Goal: Task Accomplishment & Management: Manage account settings

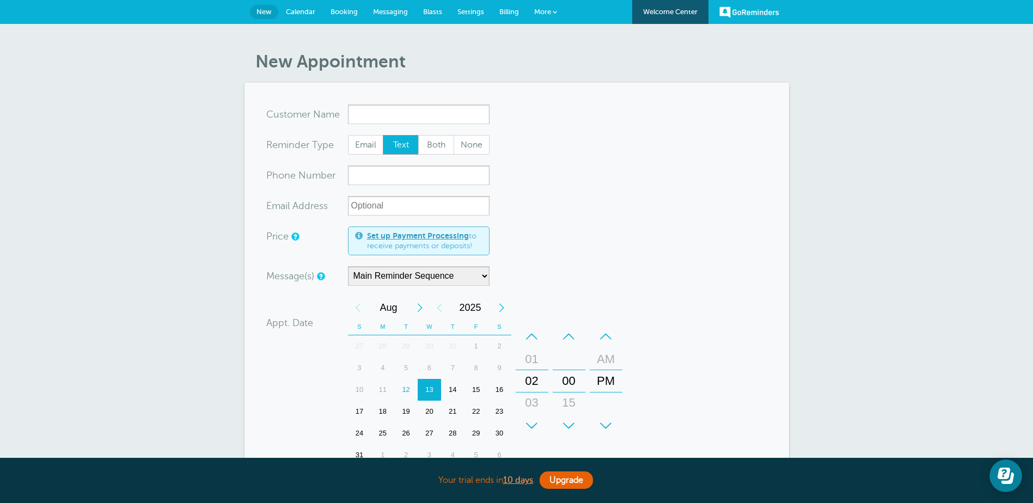
click at [290, 11] on span "Calendar" at bounding box center [300, 12] width 29 height 8
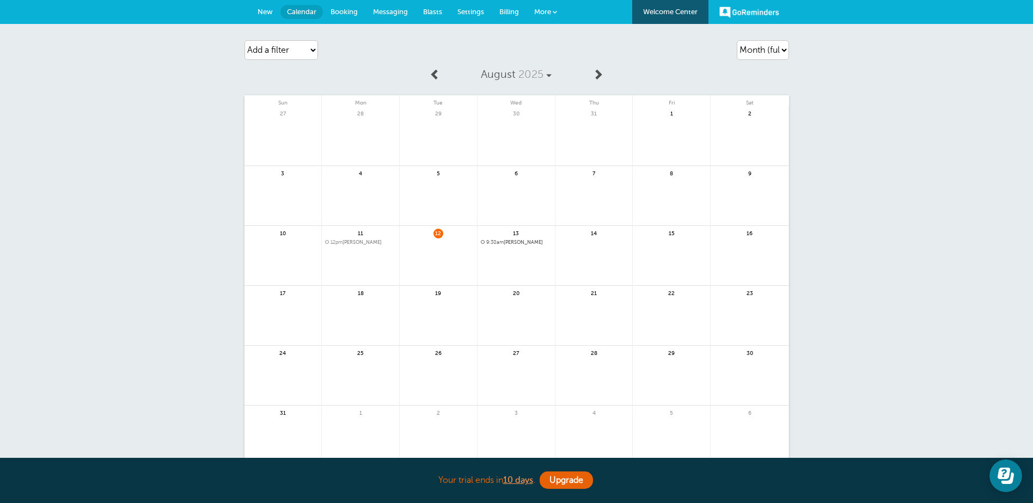
click at [347, 11] on span "Booking" at bounding box center [343, 12] width 27 height 8
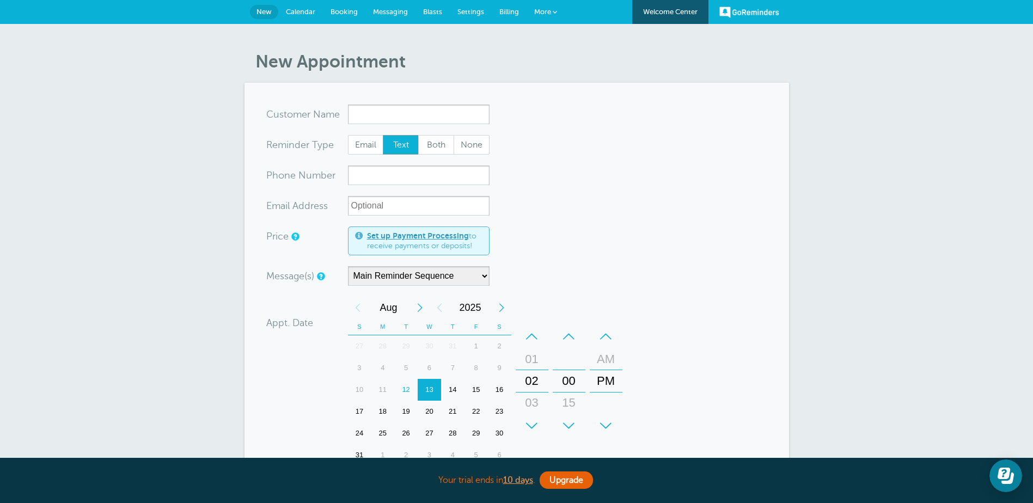
click at [504, 9] on span "Billing" at bounding box center [509, 12] width 20 height 8
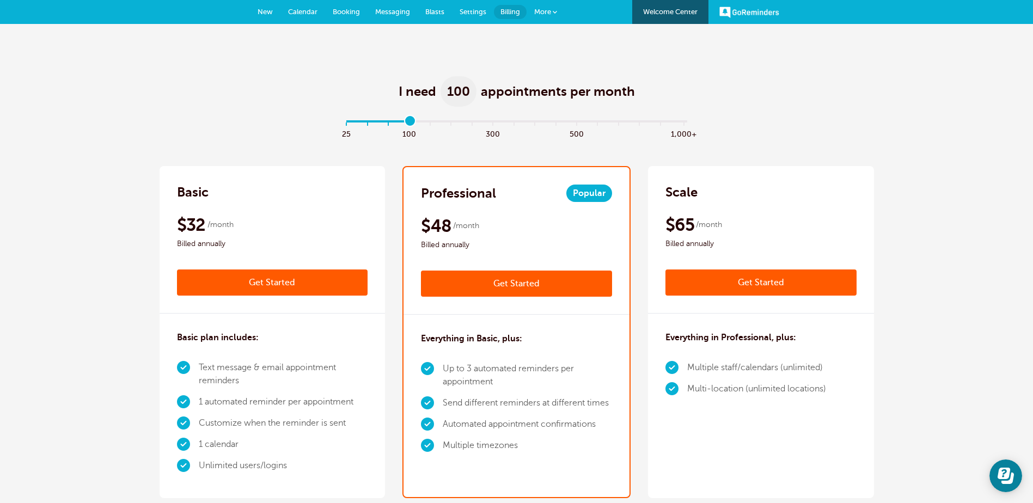
drag, startPoint x: 346, startPoint y: 122, endPoint x: 419, endPoint y: 130, distance: 73.3
click at [419, 125] on input "range" at bounding box center [516, 123] width 352 height 2
type input "3"
click at [405, 123] on input "range" at bounding box center [516, 123] width 352 height 2
click at [472, 10] on span "Settings" at bounding box center [472, 12] width 27 height 8
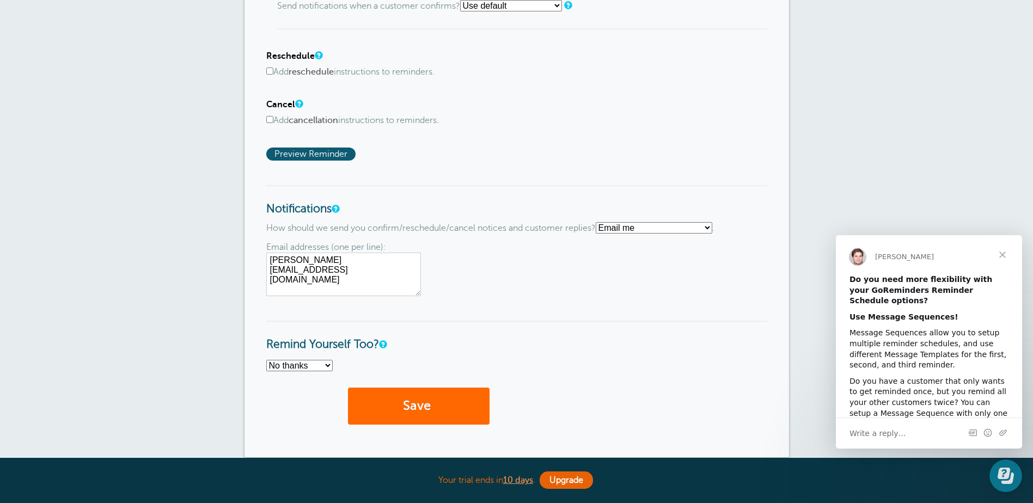
scroll to position [708, 0]
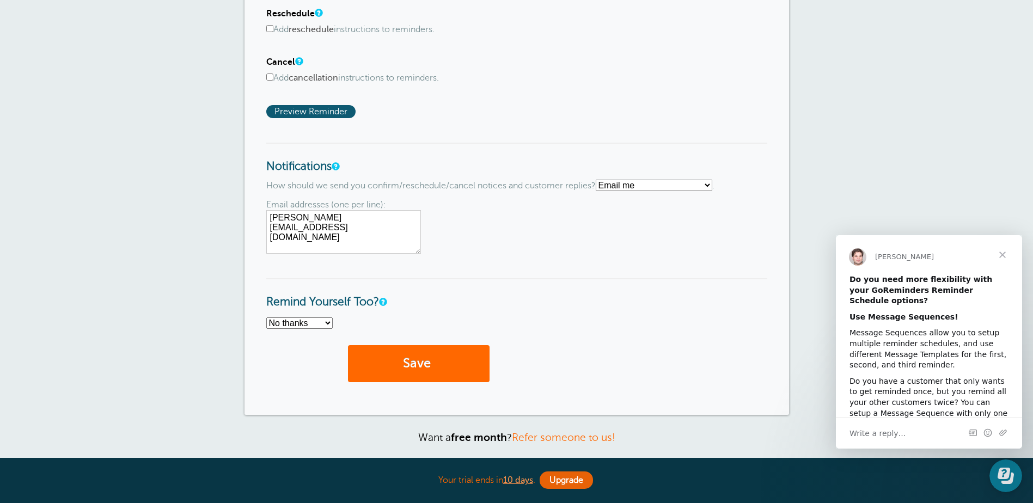
click at [711, 185] on select "Text me Email me Don't send me notifications" at bounding box center [654, 185] width 116 height 11
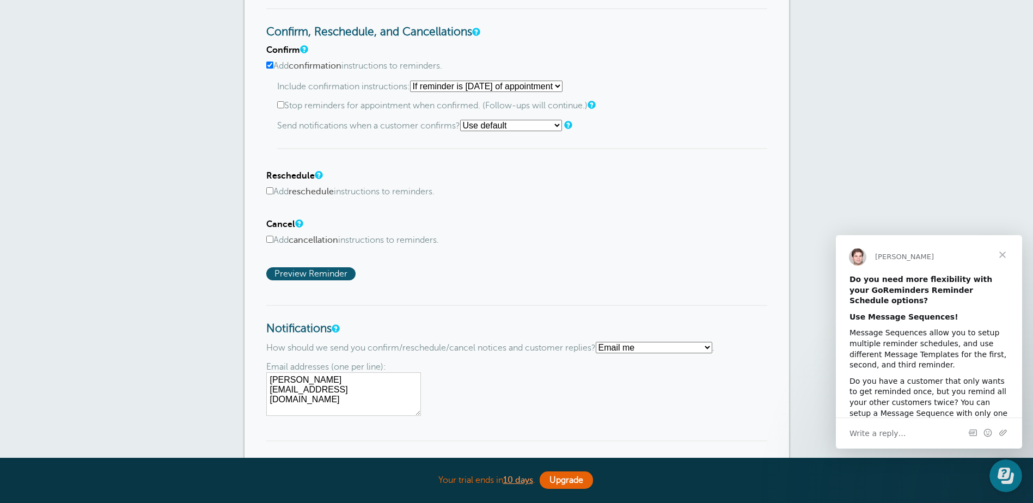
scroll to position [599, 0]
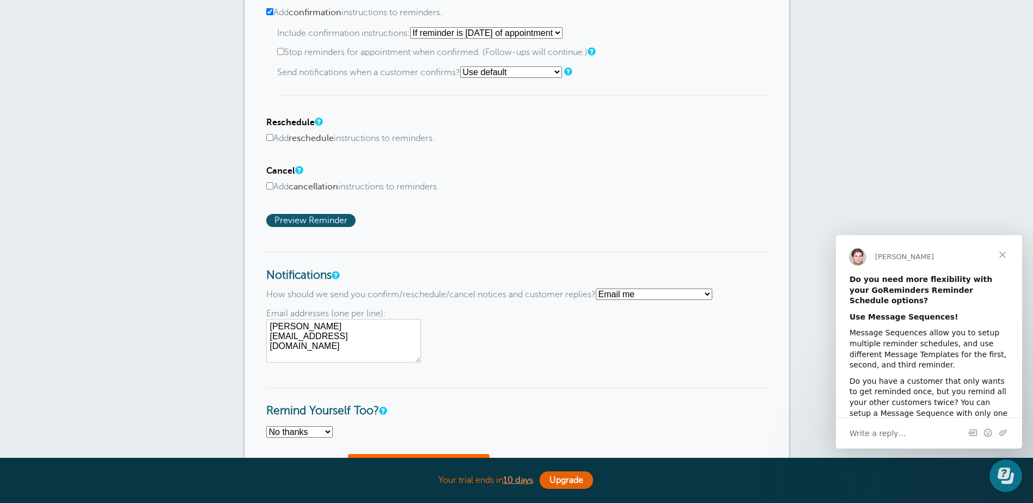
click at [654, 295] on select "Text me Email me Don't send me notifications" at bounding box center [654, 294] width 116 height 11
select select "4"
click at [600, 289] on select "Text me Email me Don't send me notifications" at bounding box center [654, 294] width 116 height 11
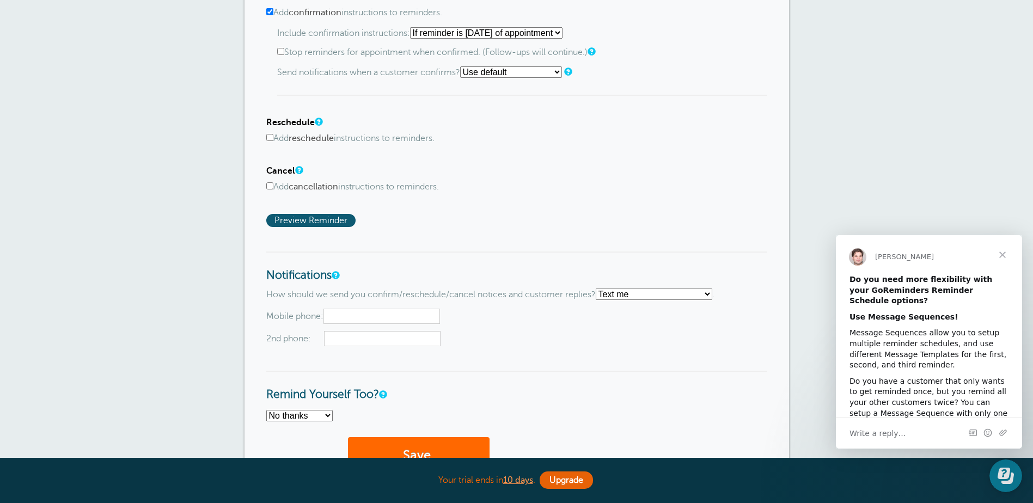
click at [366, 318] on input "text" at bounding box center [381, 316] width 116 height 15
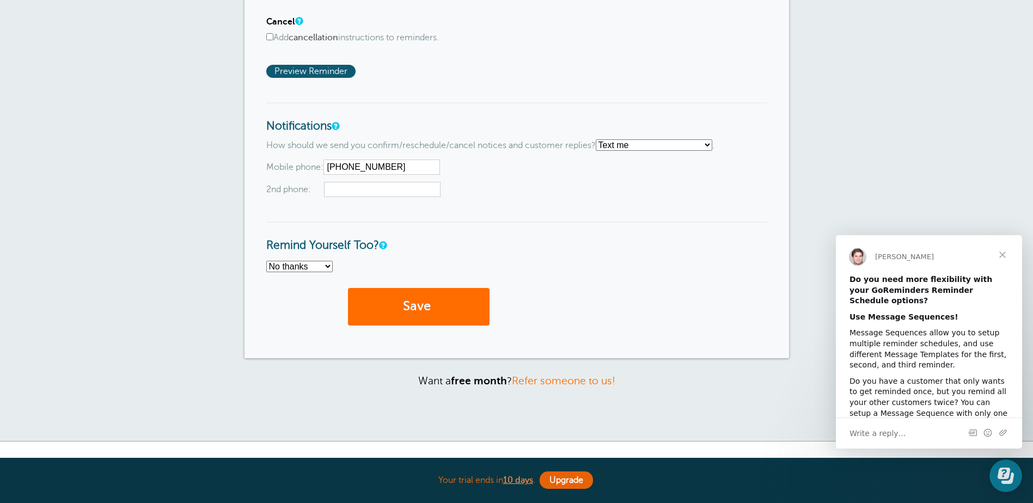
scroll to position [762, 0]
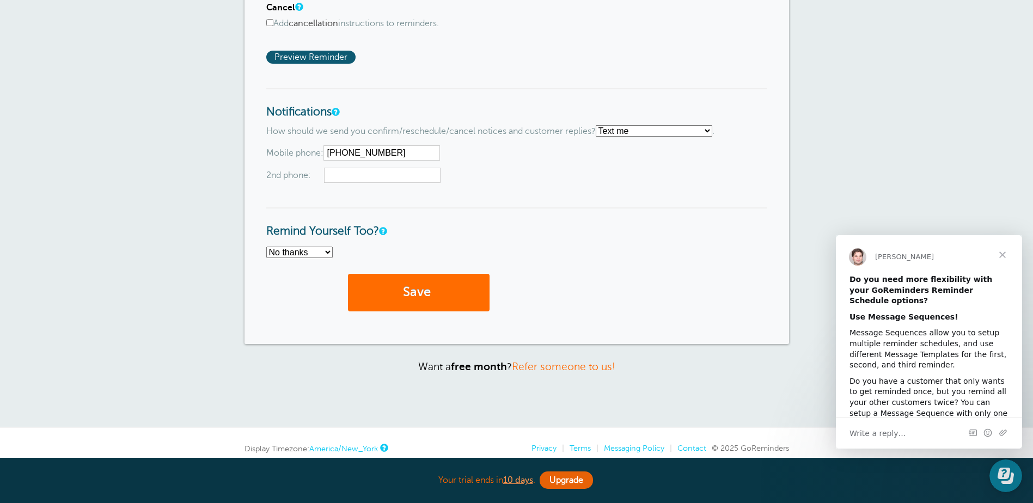
type input "574-215-3285"
drag, startPoint x: 425, startPoint y: 293, endPoint x: 368, endPoint y: 237, distance: 80.1
click at [328, 253] on select "No thanks Yes, text me Yes, email me" at bounding box center [299, 252] width 66 height 11
select select "4"
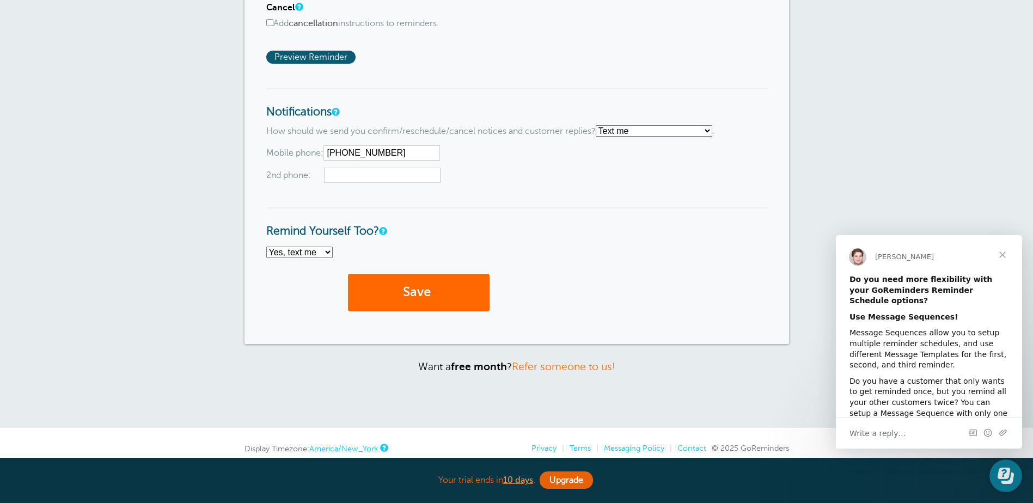
click at [266, 247] on select "No thanks Yes, text me Yes, email me" at bounding box center [299, 252] width 66 height 11
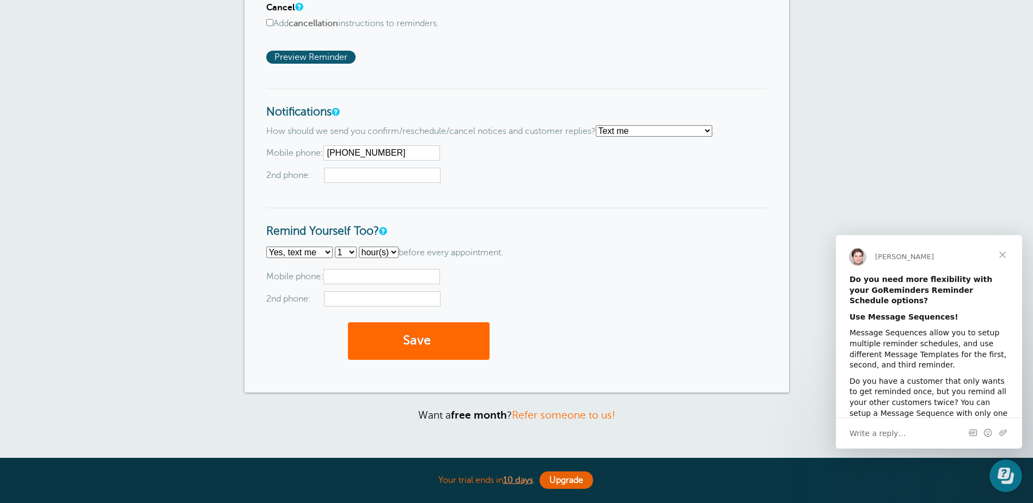
click at [375, 276] on input "text" at bounding box center [381, 276] width 116 height 15
type input "5742153285"
click at [427, 343] on button "Save" at bounding box center [419, 341] width 142 height 38
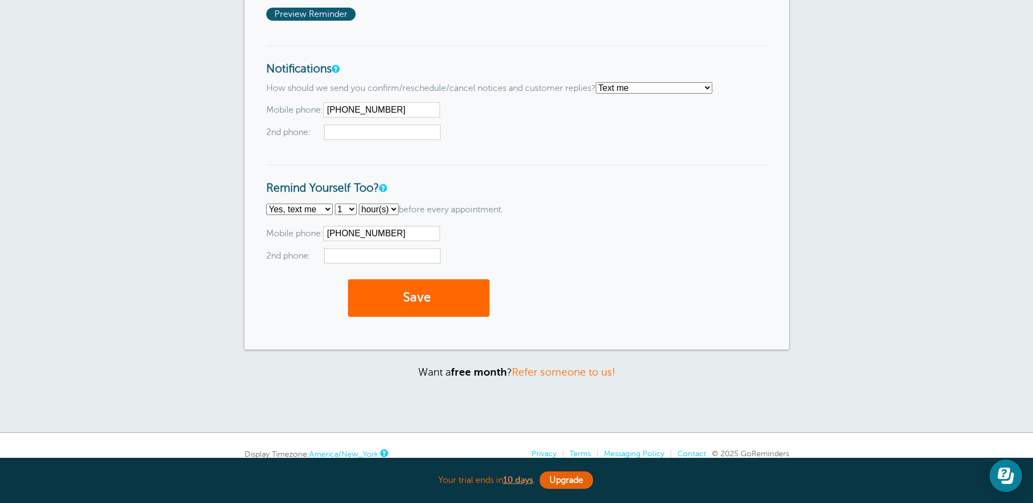
scroll to position [890, 0]
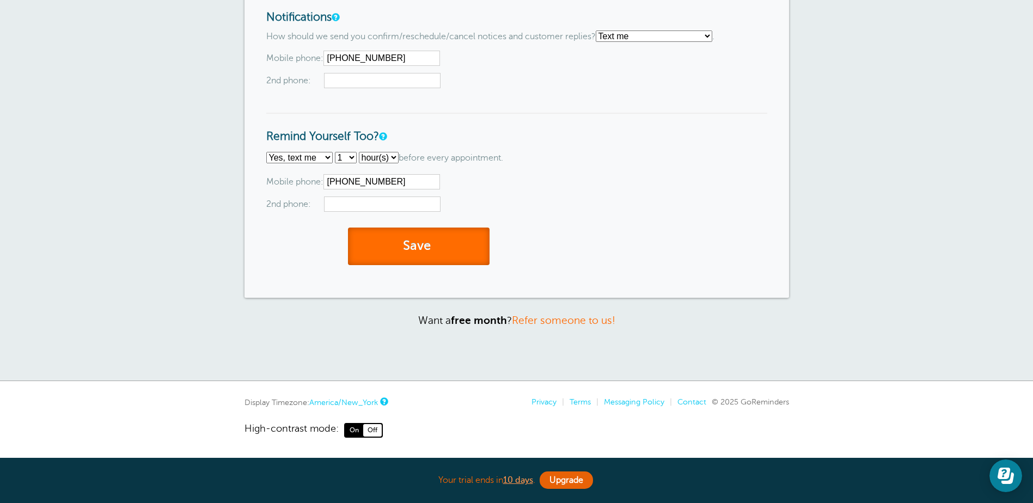
click at [420, 245] on button "Save" at bounding box center [419, 247] width 142 height 38
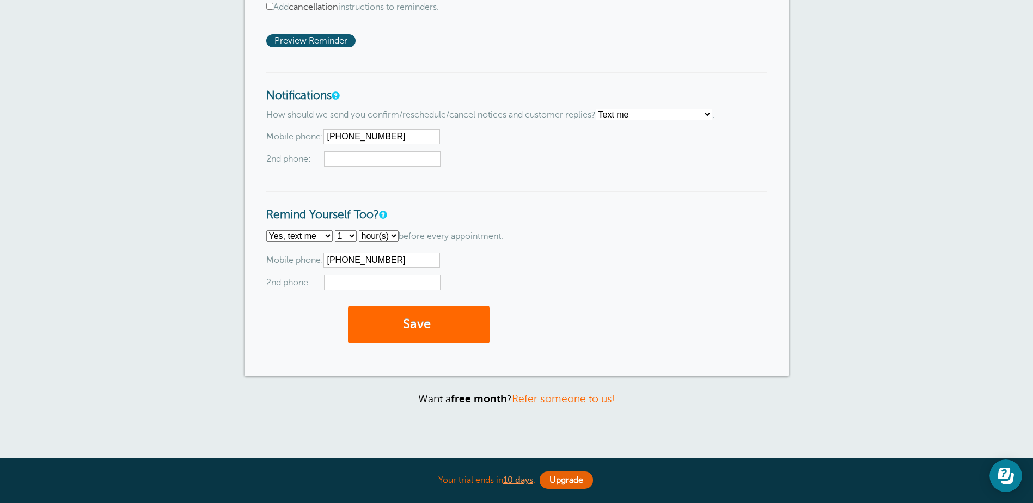
scroll to position [618, 0]
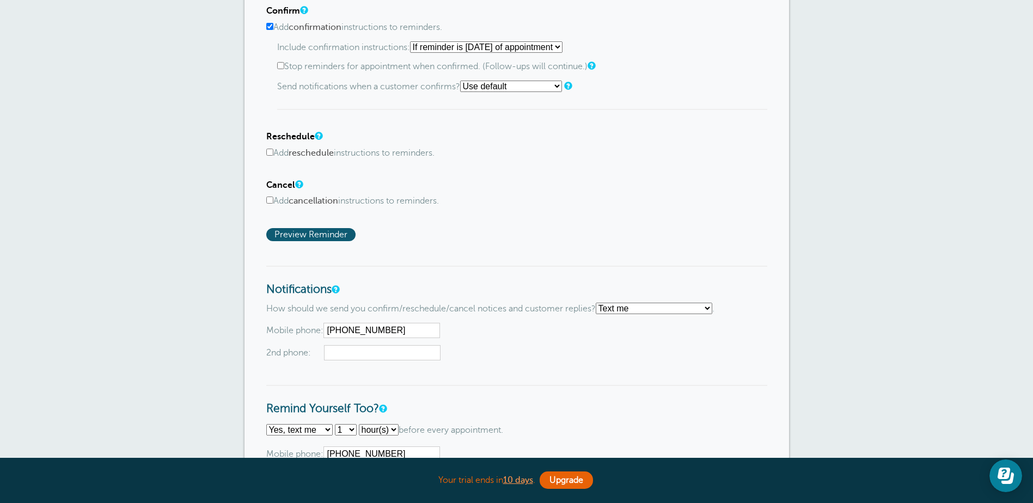
click at [268, 152] on input "Add reschedule instructions to reminders." at bounding box center [269, 152] width 7 height 7
checkbox input "true"
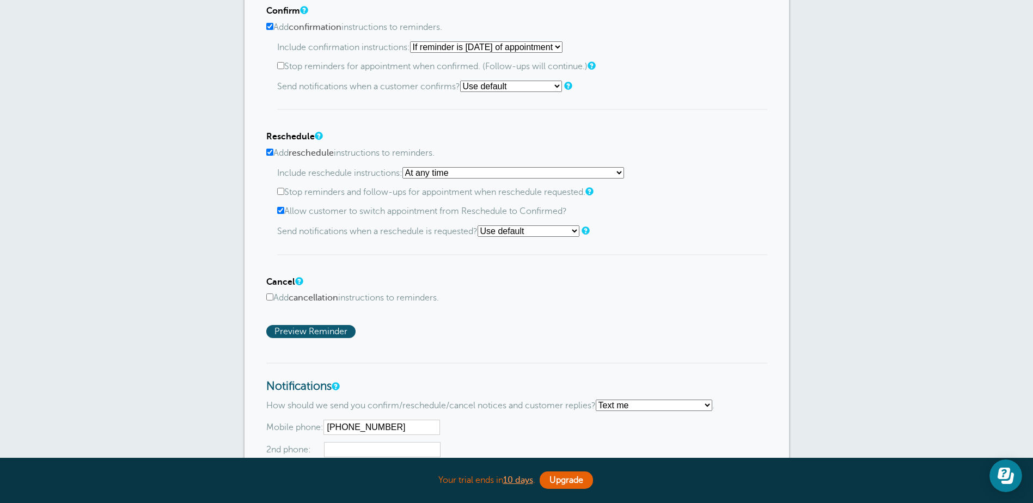
click at [283, 195] on label "Stop reminders and follow-ups for appointment when reschedule requested." at bounding box center [522, 192] width 490 height 10
click at [283, 195] on input "Stop reminders and follow-ups for appointment when reschedule requested." at bounding box center [280, 191] width 7 height 7
checkbox input "true"
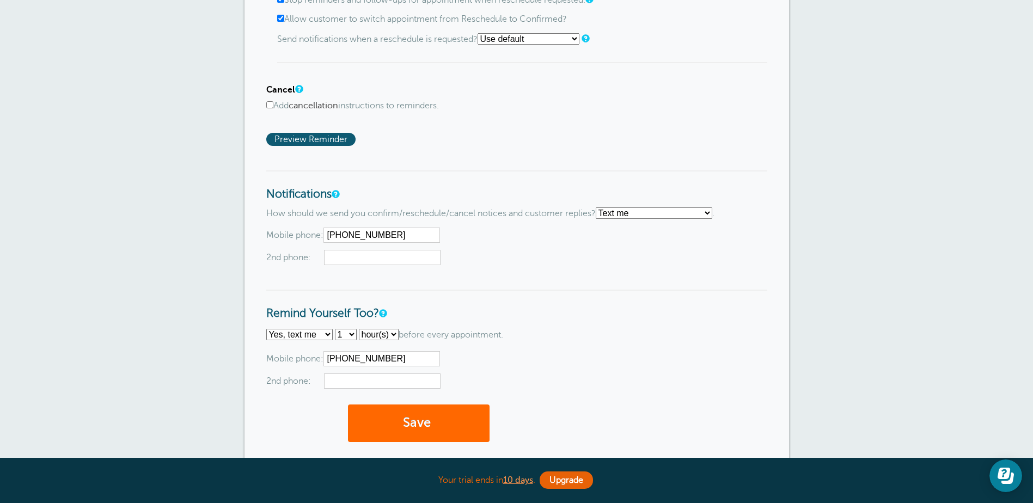
scroll to position [836, 0]
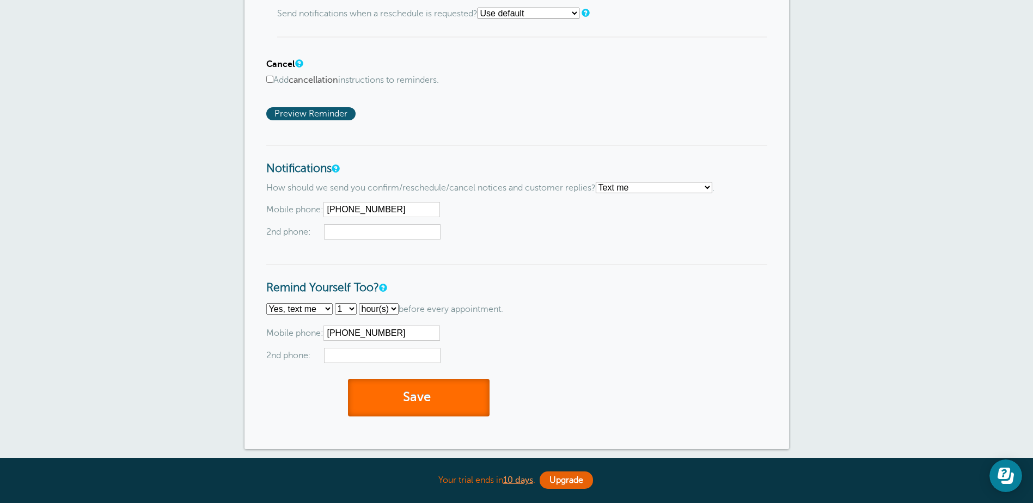
click at [428, 395] on button "Save" at bounding box center [419, 398] width 142 height 38
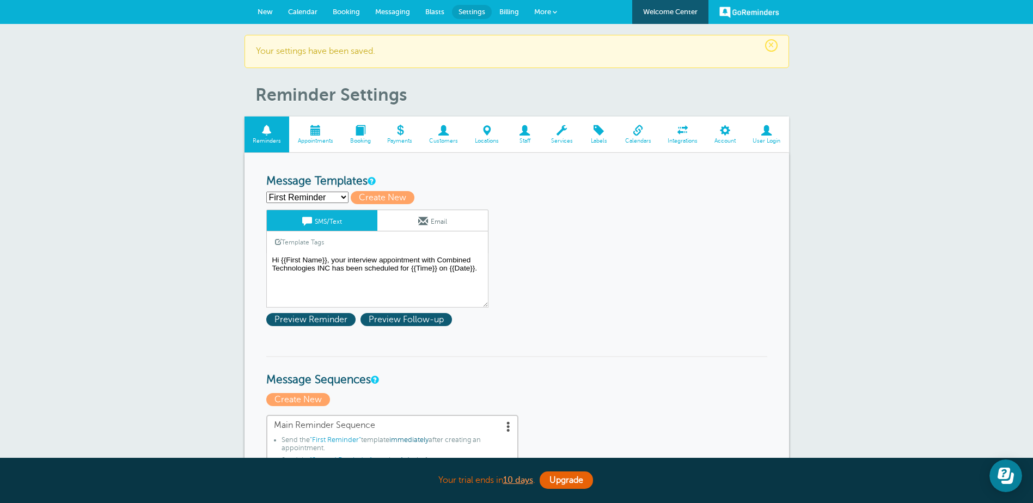
click at [317, 133] on span at bounding box center [315, 130] width 52 height 10
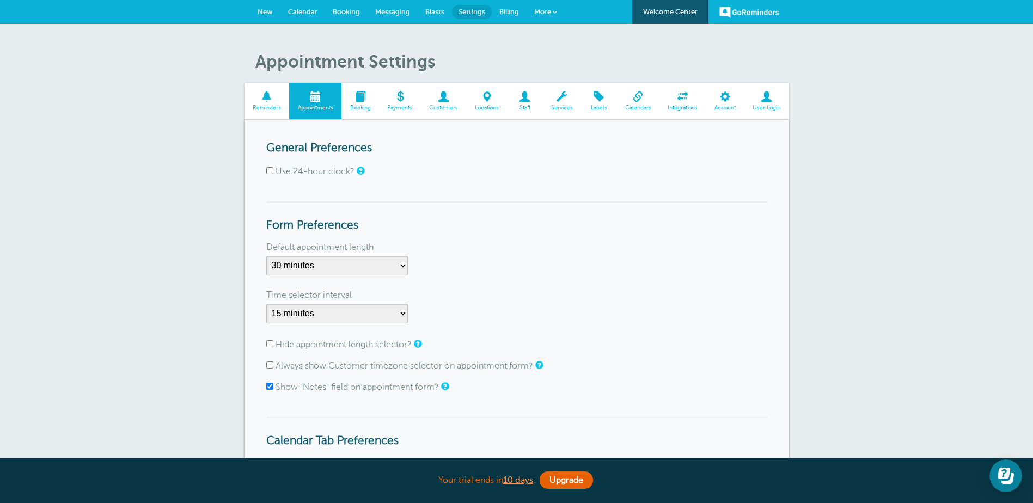
click at [306, 8] on span "Calendar" at bounding box center [302, 12] width 29 height 8
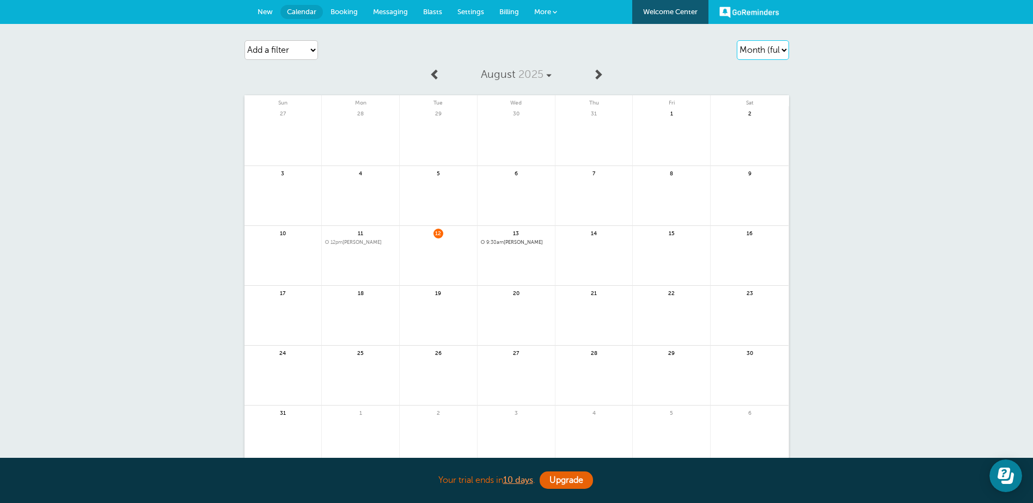
click at [783, 50] on select "Agenda Day Week Month (full view) Month (condensed)" at bounding box center [762, 50] width 52 height 20
select select "week"
click at [736, 40] on select "Agenda Day Week Month (full view) Month (condensed)" at bounding box center [762, 50] width 52 height 20
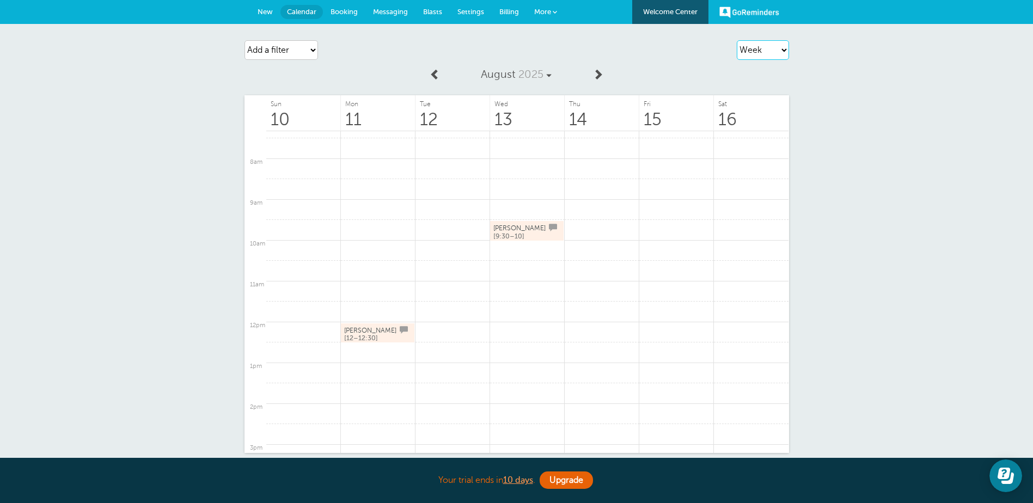
scroll to position [300, 0]
click at [431, 11] on span "Blasts" at bounding box center [432, 12] width 19 height 8
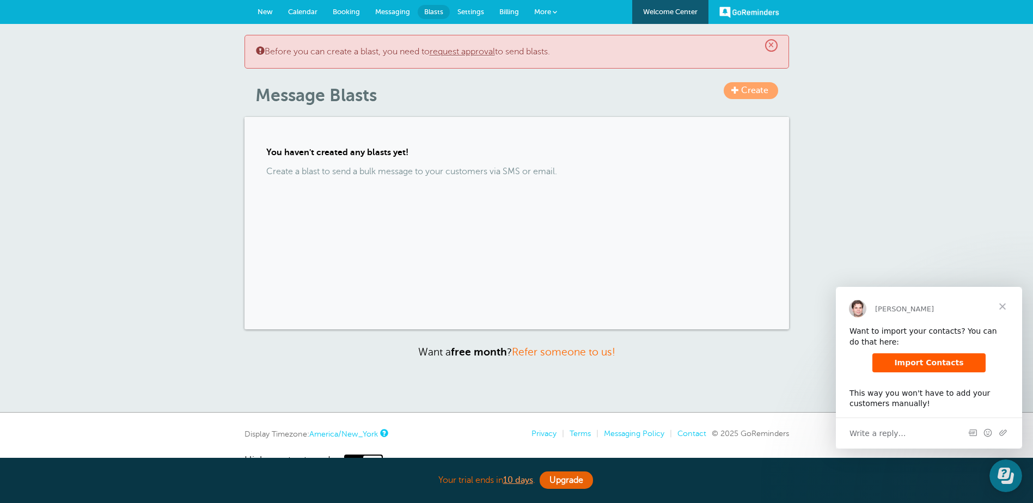
click at [345, 10] on span "Booking" at bounding box center [346, 12] width 27 height 8
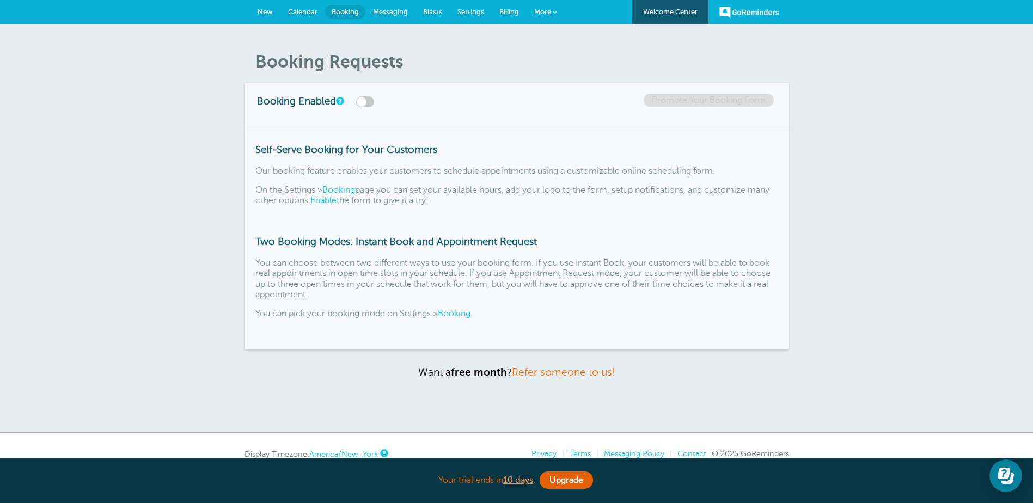
click at [474, 5] on link "Settings" at bounding box center [471, 12] width 42 height 24
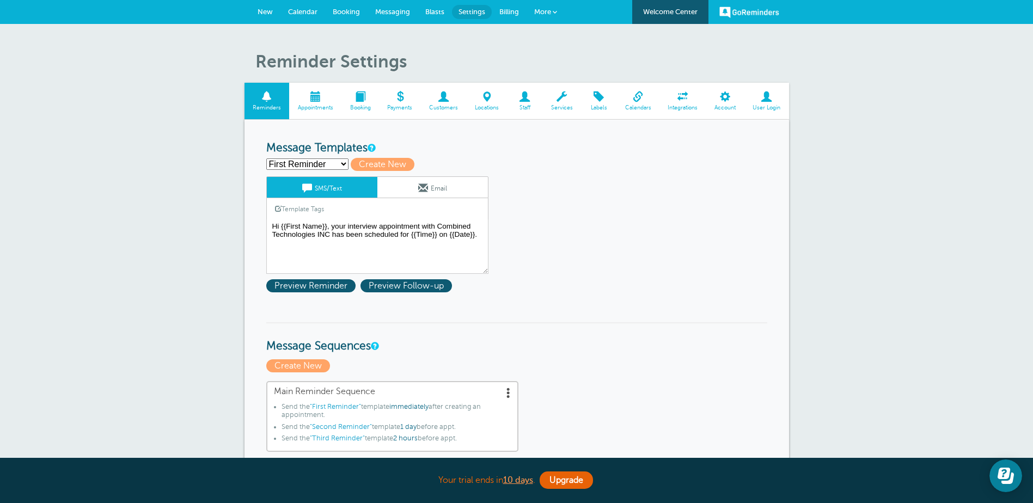
click at [366, 95] on span at bounding box center [360, 96] width 38 height 10
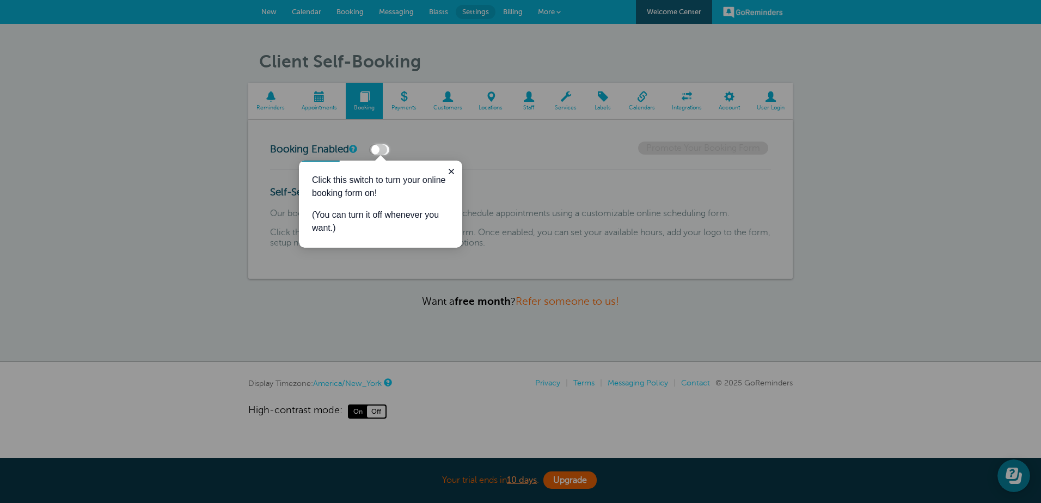
click at [383, 152] on label at bounding box center [378, 149] width 18 height 11
click at [0, 0] on input "checkbox" at bounding box center [0, 0] width 0 height 0
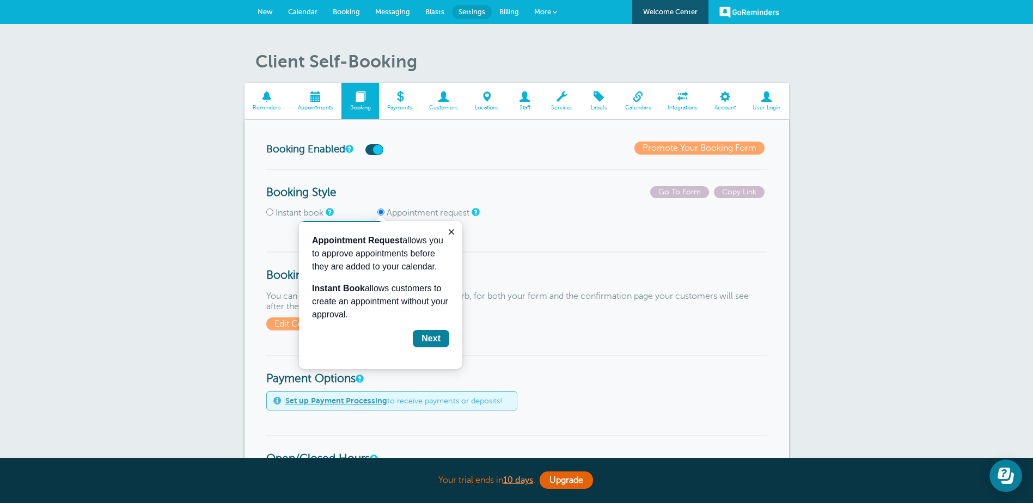
click at [584, 222] on p "Instant book Appointment request" at bounding box center [516, 217] width 501 height 19
click at [427, 340] on div "Next" at bounding box center [430, 338] width 19 height 13
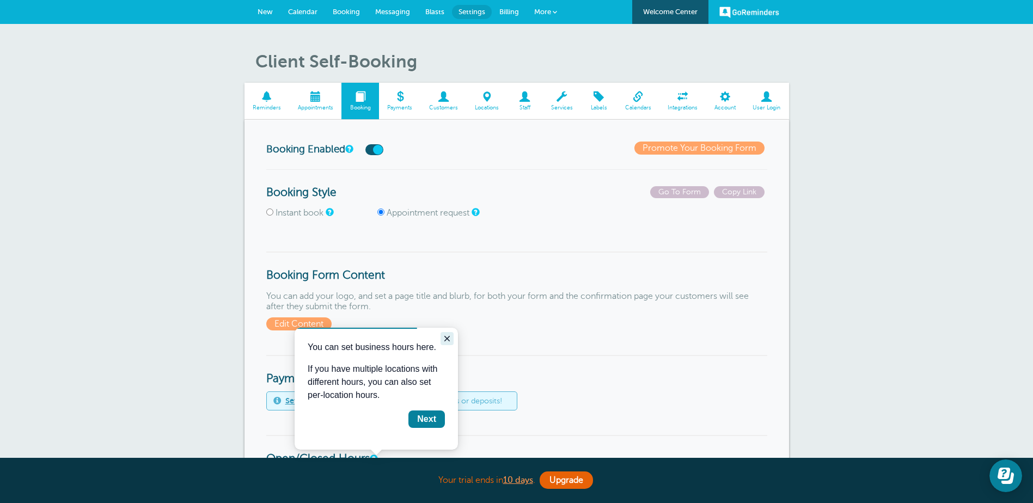
drag, startPoint x: 447, startPoint y: 337, endPoint x: 759, endPoint y: 667, distance: 454.0
click at [447, 337] on icon "Close guide" at bounding box center [447, 338] width 9 height 9
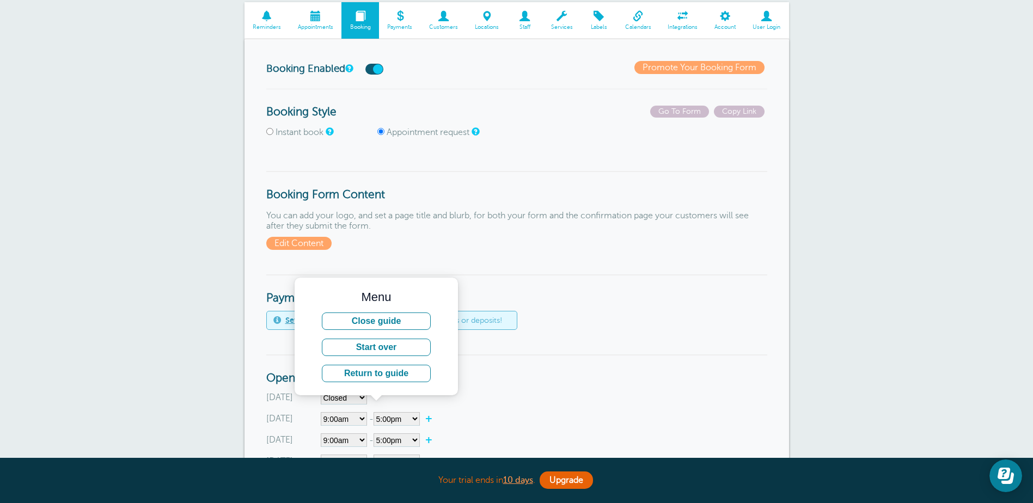
scroll to position [54, 0]
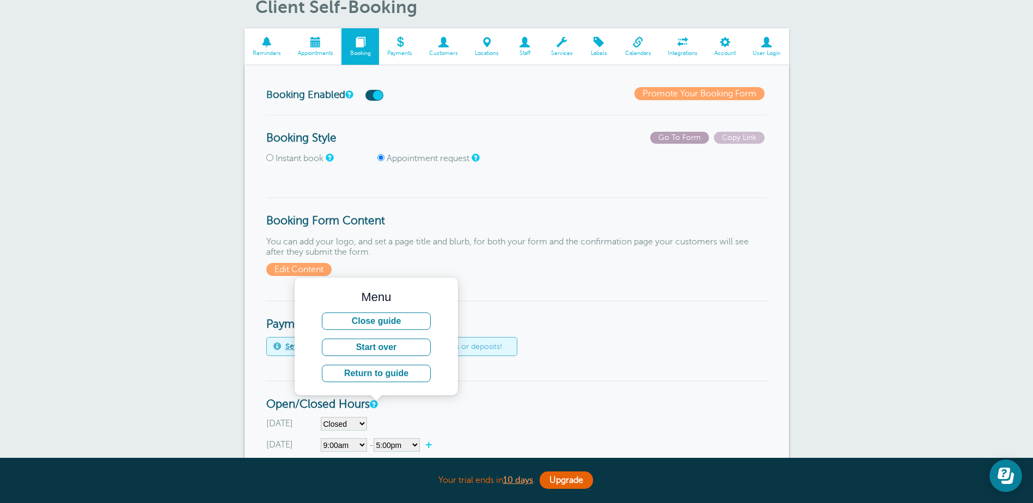
click at [693, 141] on span "Go To Form" at bounding box center [679, 138] width 59 height 12
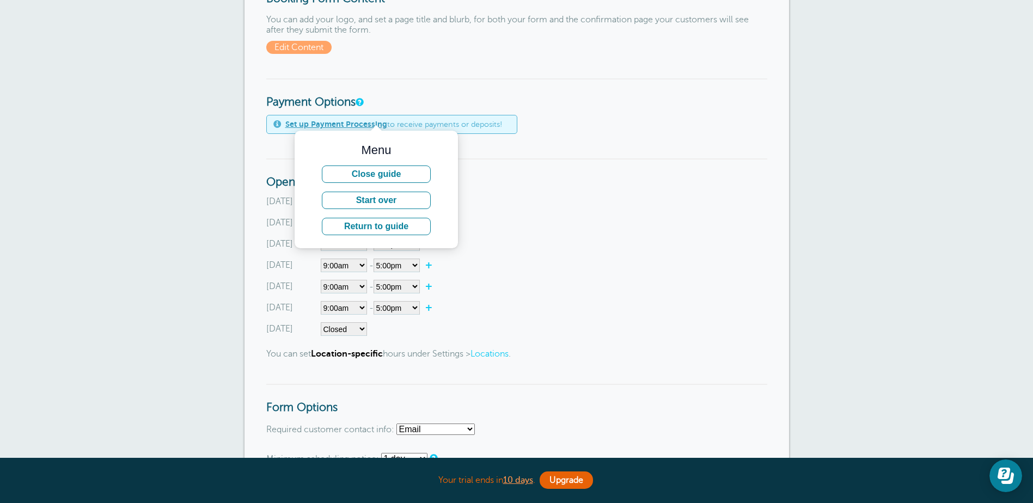
scroll to position [435, 0]
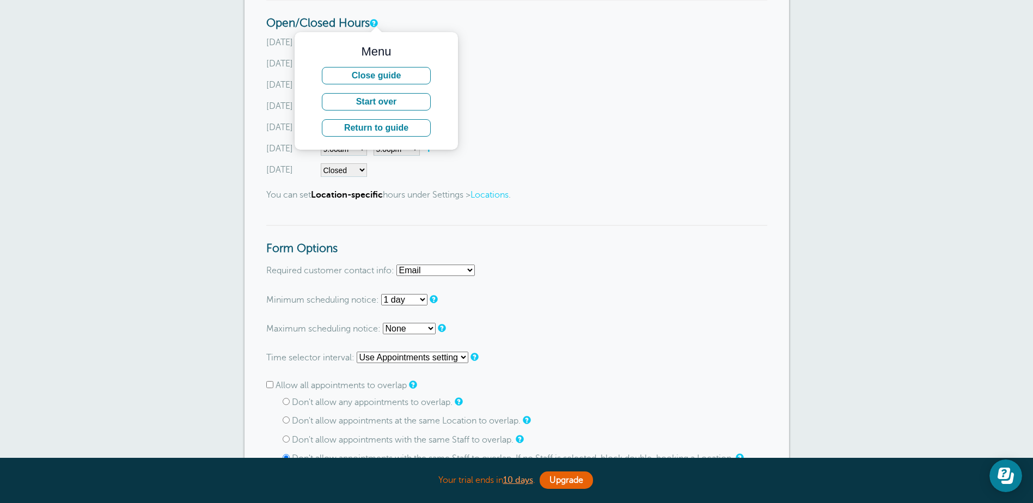
click at [558, 96] on div "[DATE] Closed 12:00am 12:15am 12:30am 12:45am 1:00am 1:15am 1:30am 1:45am 2:00a…" at bounding box center [516, 106] width 501 height 141
